Goal: Task Accomplishment & Management: Use online tool/utility

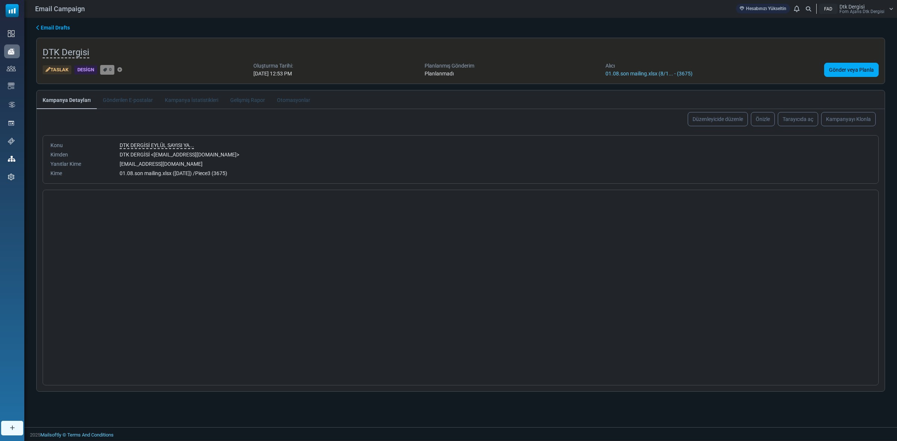
select select "**********"
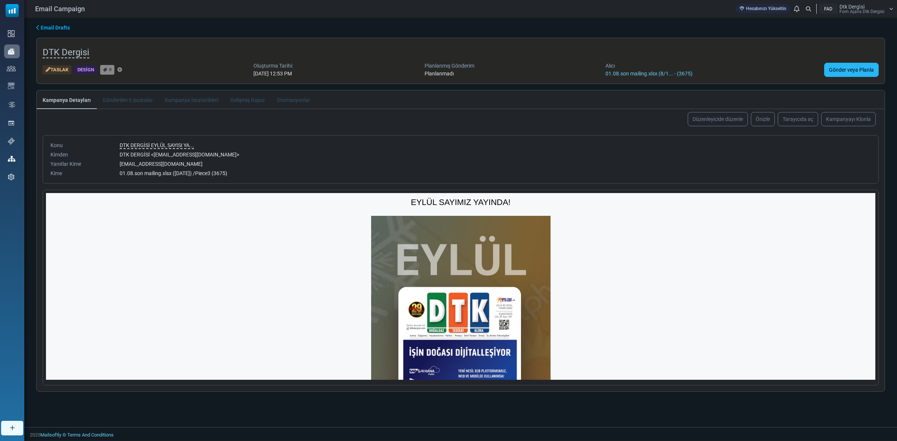
click at [865, 66] on link "Gönder veya Planla" at bounding box center [851, 70] width 55 height 14
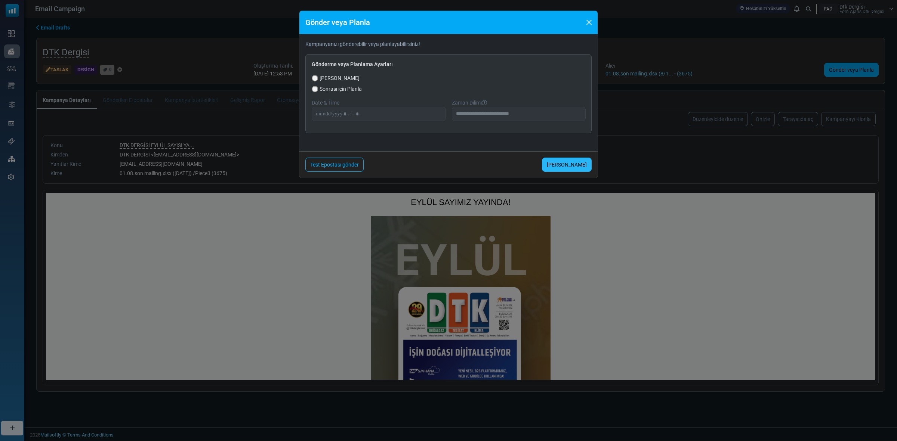
click at [564, 166] on link "[PERSON_NAME]" at bounding box center [567, 165] width 50 height 14
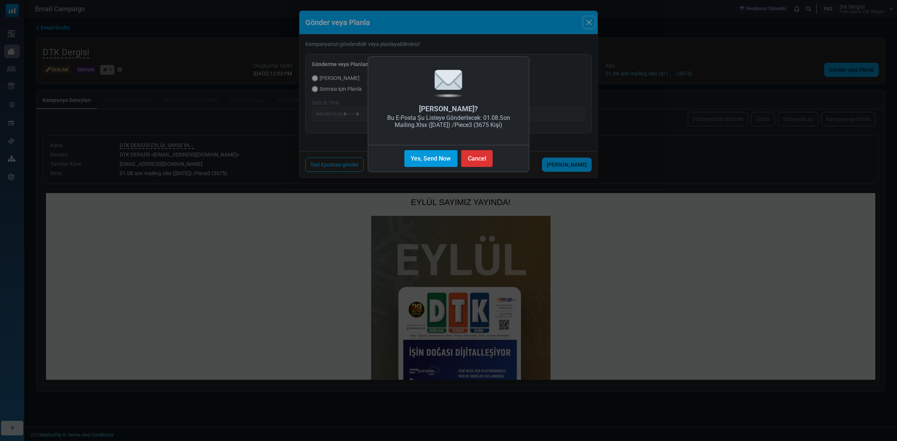
click at [449, 153] on button "Yes, Send Now" at bounding box center [430, 158] width 53 height 17
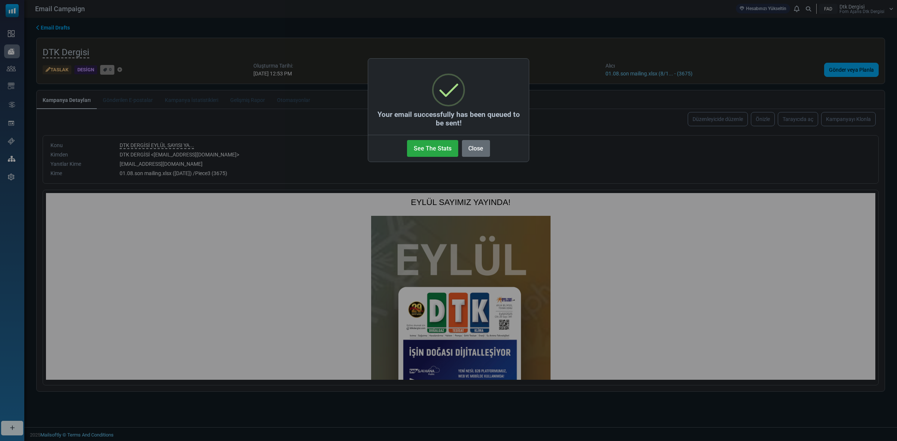
click at [474, 149] on button "Close" at bounding box center [476, 148] width 28 height 17
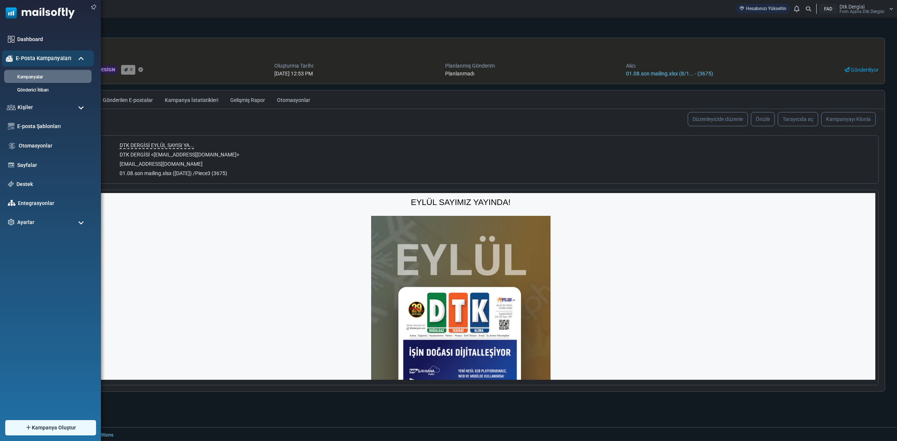
click at [10, 56] on img at bounding box center [9, 58] width 7 height 7
